Goal: Task Accomplishment & Management: Complete application form

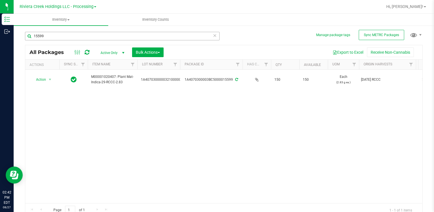
click at [64, 34] on input "15599" at bounding box center [122, 36] width 194 height 9
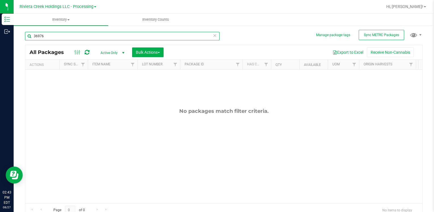
click at [68, 37] on input "36976" at bounding box center [122, 36] width 194 height 9
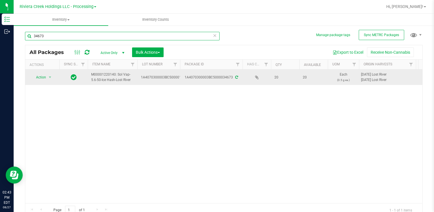
type input "34673"
click at [236, 77] on icon at bounding box center [236, 76] width 3 height 3
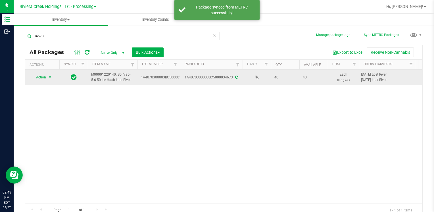
click at [46, 76] on span "Action" at bounding box center [38, 77] width 15 height 8
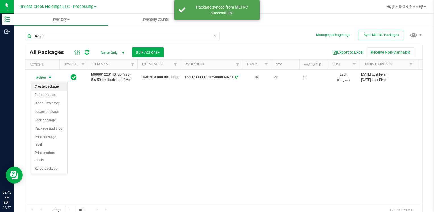
click at [53, 85] on li "Create package" at bounding box center [49, 86] width 36 height 9
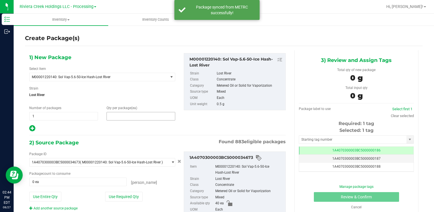
click at [121, 115] on span at bounding box center [140, 116] width 69 height 9
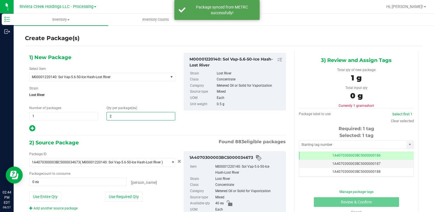
type input "20"
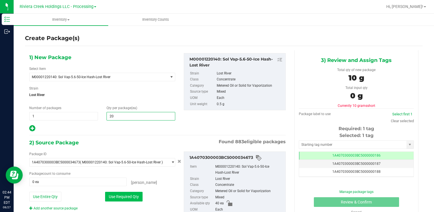
type input "20"
click at [122, 197] on button "Use Required Qty" at bounding box center [123, 197] width 37 height 10
type input "20 ea"
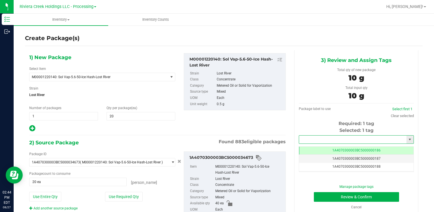
click at [309, 140] on input "text" at bounding box center [352, 139] width 107 height 8
click at [310, 146] on li "1A4070300003BC5000036976" at bounding box center [352, 149] width 113 height 9
type input "1A4070300003BC5000036976"
click at [325, 197] on button "Review & Confirm" at bounding box center [356, 197] width 85 height 10
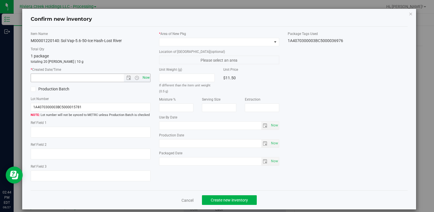
type input "[DATE]"
click at [144, 75] on span "Now" at bounding box center [146, 78] width 10 height 8
type input "[DATE] 2:44 PM"
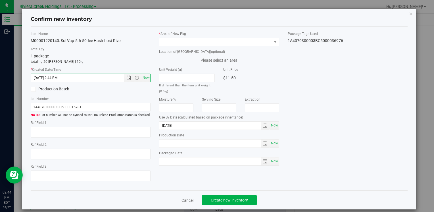
click at [171, 42] on span at bounding box center [215, 42] width 112 height 8
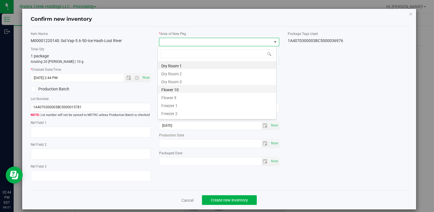
click at [184, 90] on li "Flower 10" at bounding box center [217, 89] width 118 height 8
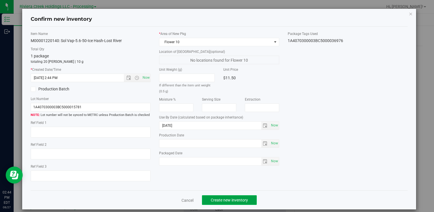
click at [220, 196] on button "Create new inventory" at bounding box center [229, 200] width 55 height 10
